Goal: Task Accomplishment & Management: Manage account settings

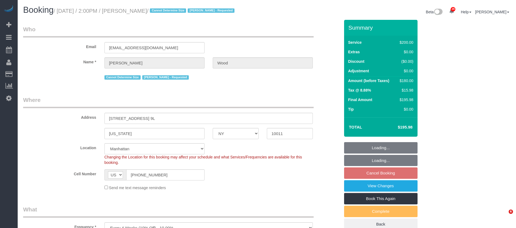
select select "NY"
select select "150"
select select "spot7"
select select "number:89"
select select "number:90"
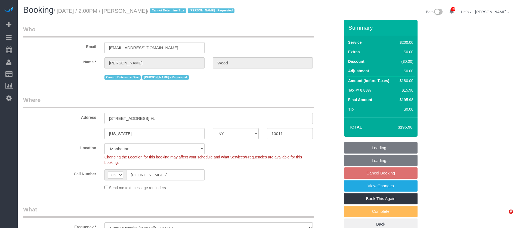
select select "number:15"
select select "number:6"
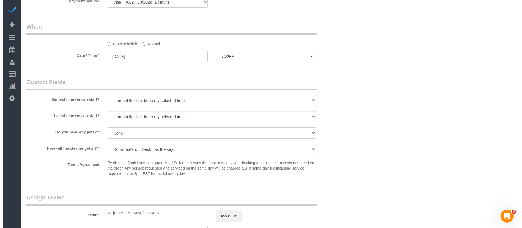
scroll to position [449, 0]
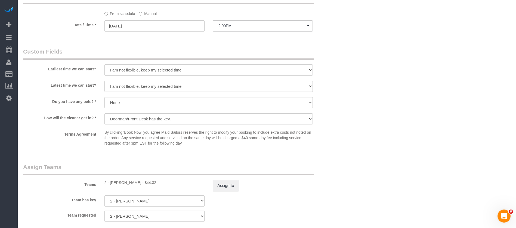
click at [235, 193] on sui-booking-teams "Teams 2 - [PERSON_NAME] - $44.32 Assign to Team has key 2 - [PERSON_NAME] 000- …" at bounding box center [181, 192] width 317 height 59
click at [230, 188] on button "Assign to" at bounding box center [226, 185] width 26 height 11
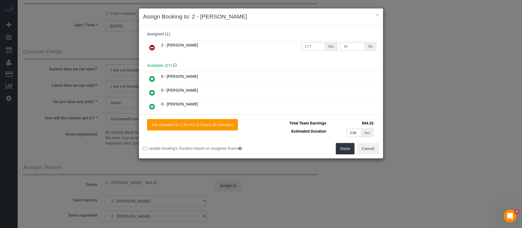
click at [148, 42] on link at bounding box center [152, 47] width 13 height 11
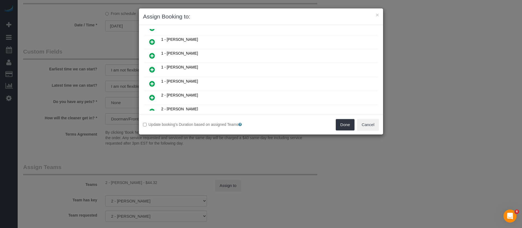
scroll to position [245, 0]
click at [151, 85] on icon at bounding box center [152, 85] width 6 height 7
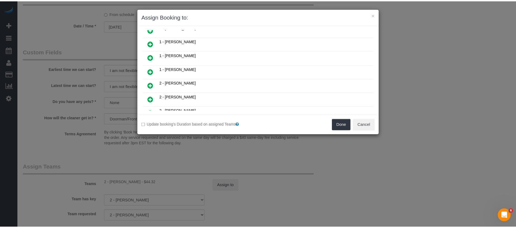
scroll to position [258, 0]
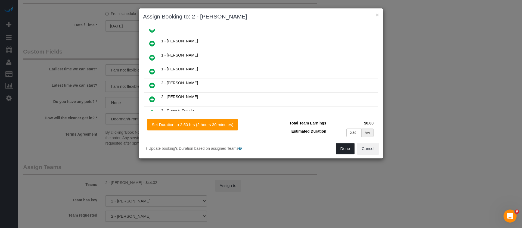
click at [345, 154] on button "Done" at bounding box center [345, 148] width 19 height 11
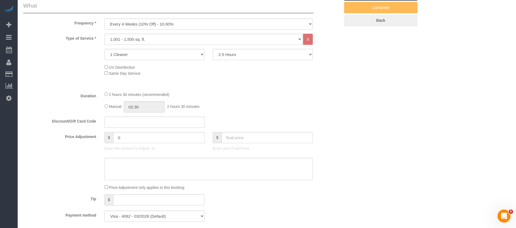
scroll to position [0, 0]
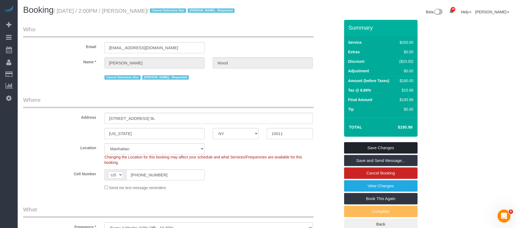
click at [392, 148] on link "Save Changes" at bounding box center [380, 147] width 73 height 11
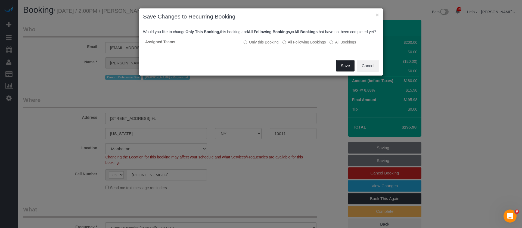
click at [342, 69] on button "Save" at bounding box center [345, 65] width 18 height 11
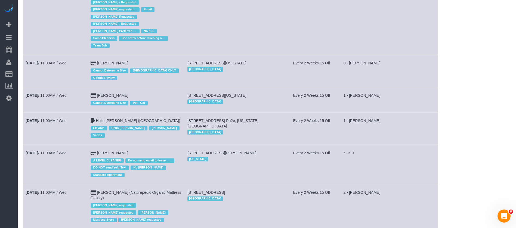
scroll to position [816, 0]
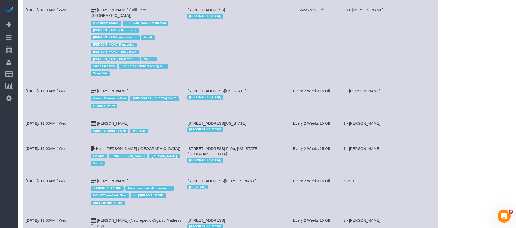
drag, startPoint x: 189, startPoint y: 61, endPoint x: 278, endPoint y: 57, distance: 88.5
click at [278, 83] on td "[STREET_ADDRESS][US_STATE] [GEOGRAPHIC_DATA]" at bounding box center [233, 99] width 97 height 32
copy span "[STREET_ADDRESS][US_STATE]"
click at [268, 140] on td "[STREET_ADDRESS] Ph2e, [US_STATE][GEOGRAPHIC_DATA] [GEOGRAPHIC_DATA]" at bounding box center [233, 156] width 97 height 32
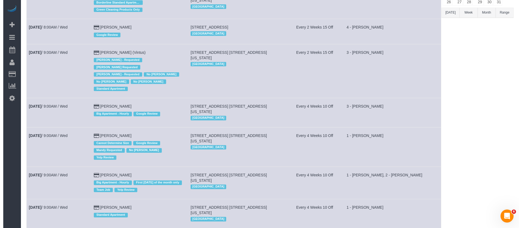
scroll to position [0, 0]
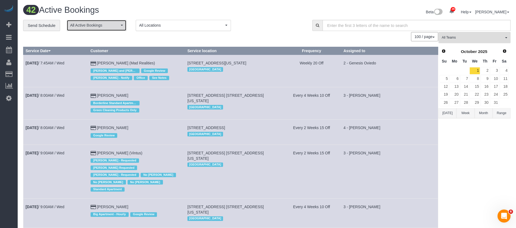
click at [117, 24] on span "All Active Bookings" at bounding box center [94, 25] width 49 height 5
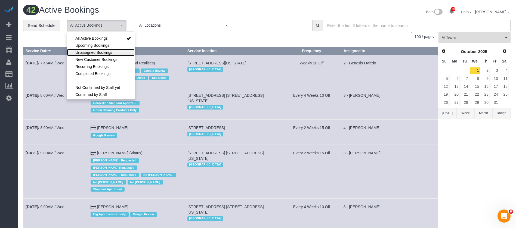
click at [97, 50] on span "Unassigned Bookings" at bounding box center [93, 52] width 37 height 5
select select "**********"
drag, startPoint x: 246, startPoint y: 24, endPoint x: 257, endPoint y: 6, distance: 21.4
click at [247, 23] on div "**********" at bounding box center [163, 25] width 281 height 11
